Goal: Task Accomplishment & Management: Manage account settings

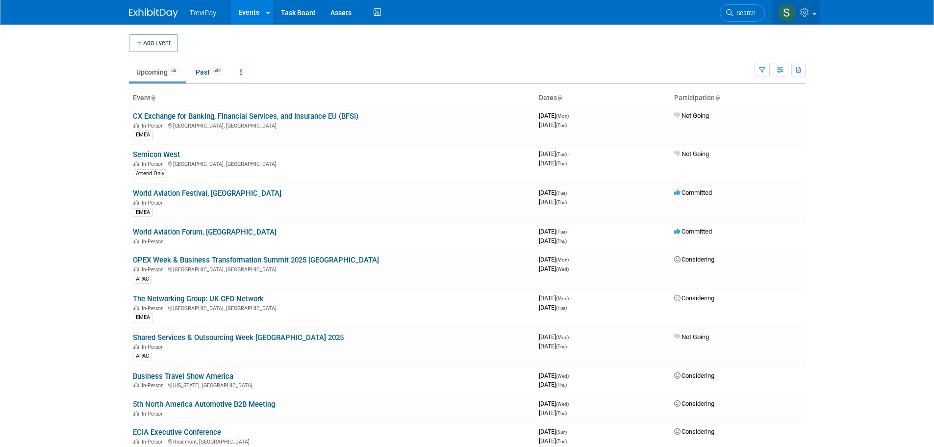
click at [803, 14] on icon at bounding box center [805, 12] width 11 height 9
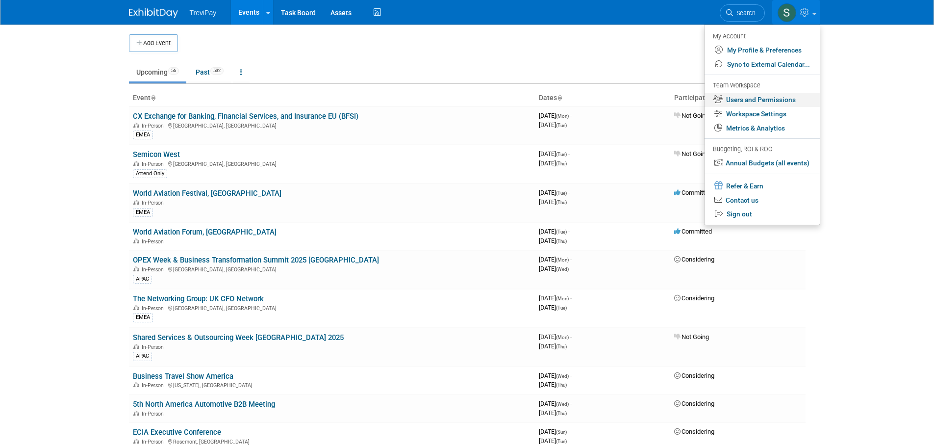
click at [752, 95] on link "Users and Permissions" at bounding box center [762, 100] width 115 height 14
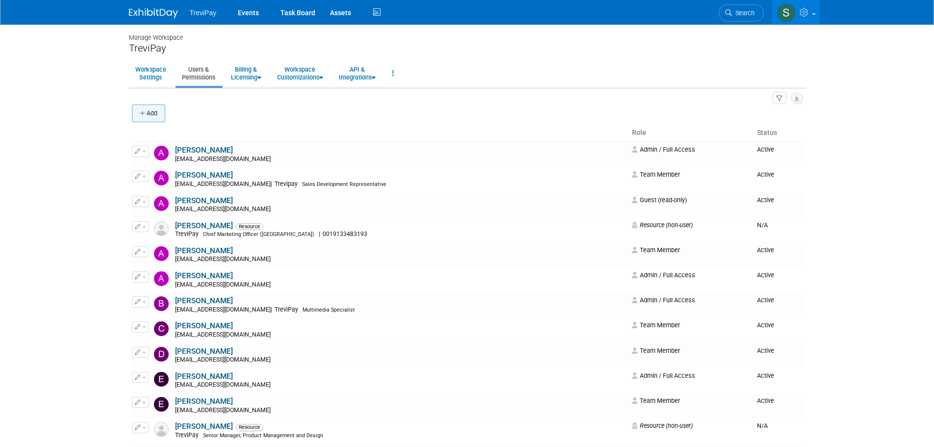
click at [152, 114] on button "Add" at bounding box center [148, 113] width 33 height 18
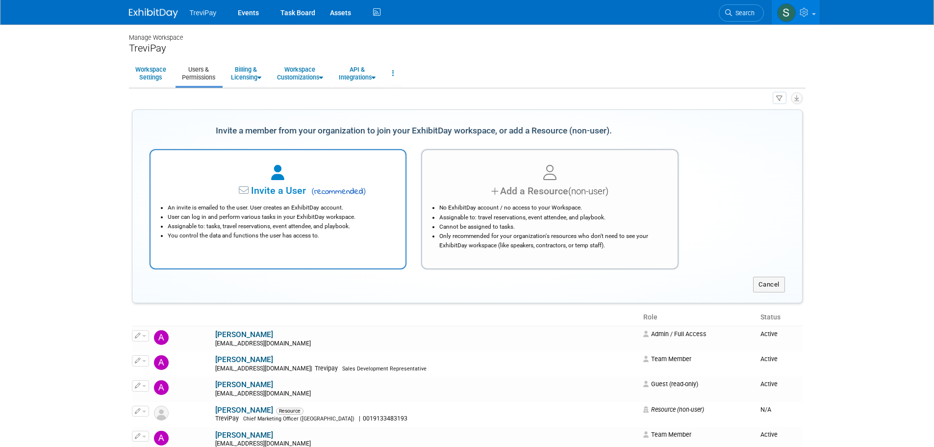
click at [325, 175] on div at bounding box center [278, 173] width 231 height 22
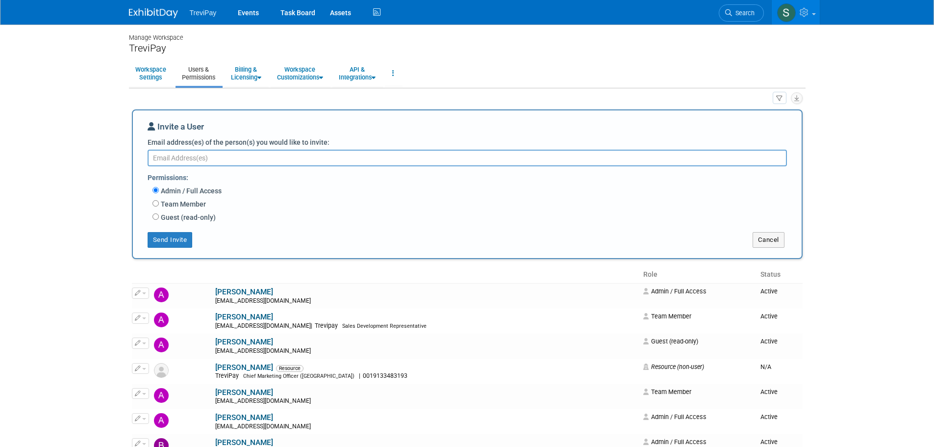
paste textarea "[EMAIL_ADDRESS][DOMAIN_NAME]"
type textarea "[EMAIL_ADDRESS][DOMAIN_NAME]"
click at [183, 206] on label "Team Member" at bounding box center [182, 204] width 47 height 10
click at [159, 206] on input "Team Member" at bounding box center [155, 203] width 6 height 6
radio input "true"
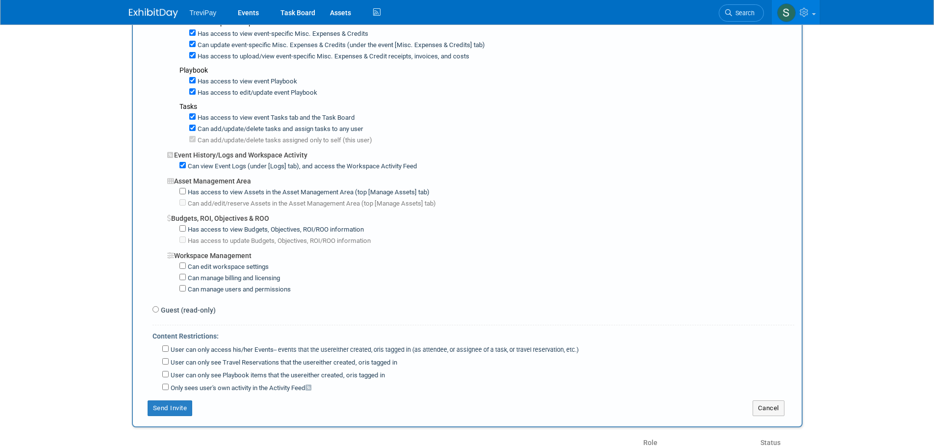
scroll to position [588, 0]
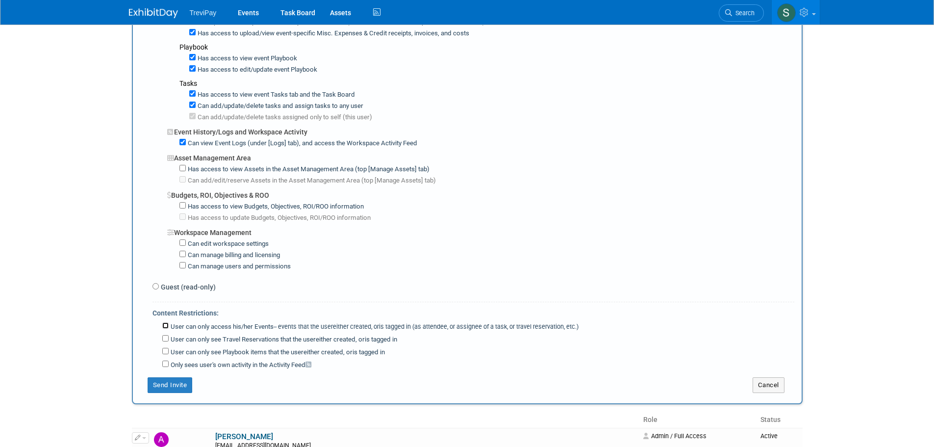
click at [166, 328] on input "User can only access his/her Events -- events that the user either created, or …" at bounding box center [165, 325] width 6 height 6
checkbox input "true"
click at [166, 338] on input "User can only see Travel Reservations that the user either created, or is tagge…" at bounding box center [165, 338] width 6 height 6
checkbox input "true"
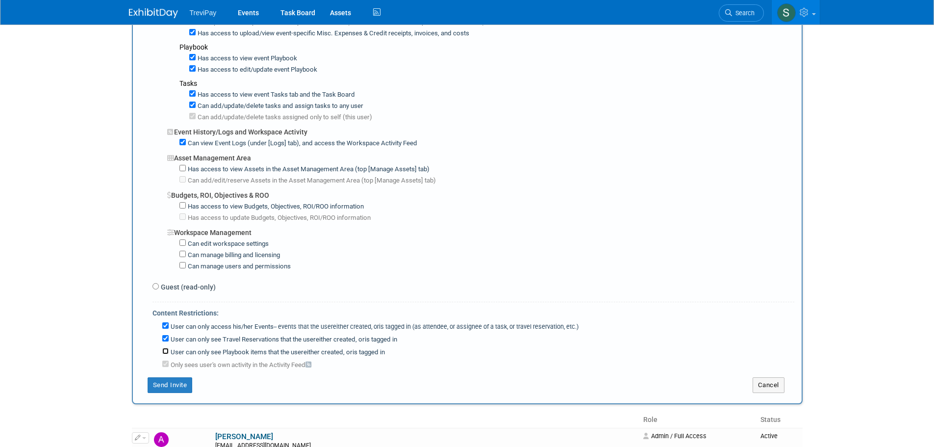
click at [165, 352] on input "User can only see Playbook items that the user either created, or is tagged in" at bounding box center [165, 351] width 6 height 6
checkbox input "true"
click at [163, 328] on input "User can only access his/her Events -- events that the user either created, or …" at bounding box center [165, 325] width 6 height 6
checkbox input "false"
click at [165, 341] on input "User can only see Travel Reservations that the user either created, or is tagge…" at bounding box center [165, 338] width 6 height 6
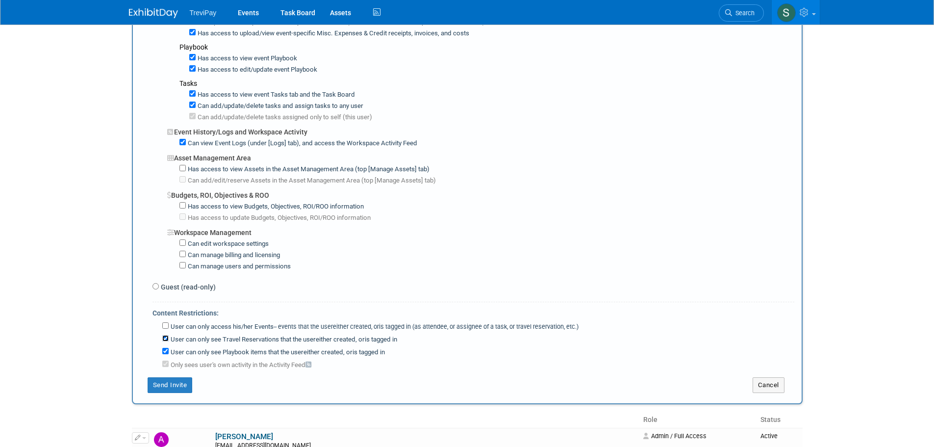
checkbox input "false"
click at [164, 353] on input "User can only see Playbook items that the user either created, or is tagged in" at bounding box center [165, 351] width 6 height 6
checkbox input "false"
click at [166, 364] on input "Only sees user's own activity in the Activity Feed" at bounding box center [165, 363] width 6 height 6
checkbox input "false"
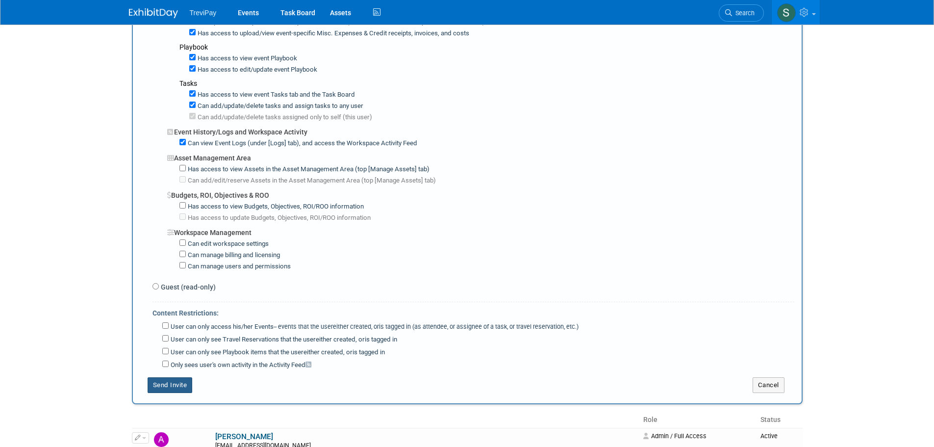
click at [177, 385] on button "Send Invite" at bounding box center [170, 385] width 45 height 16
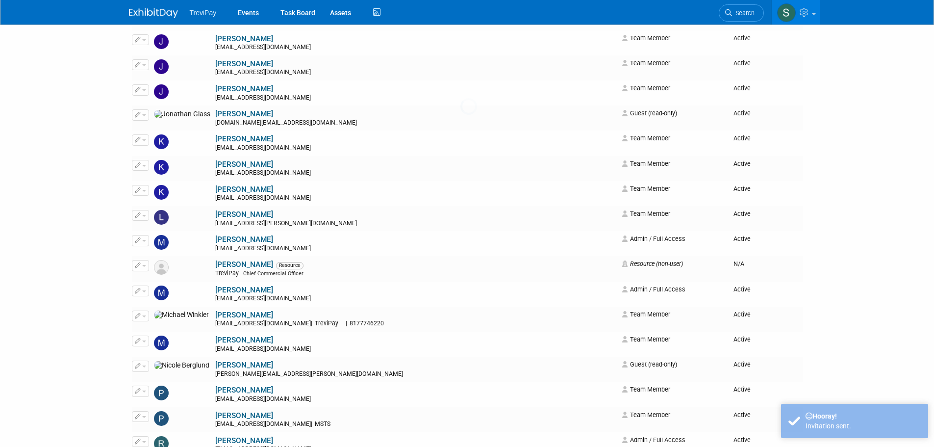
scroll to position [0, 0]
